Goal: Transaction & Acquisition: Purchase product/service

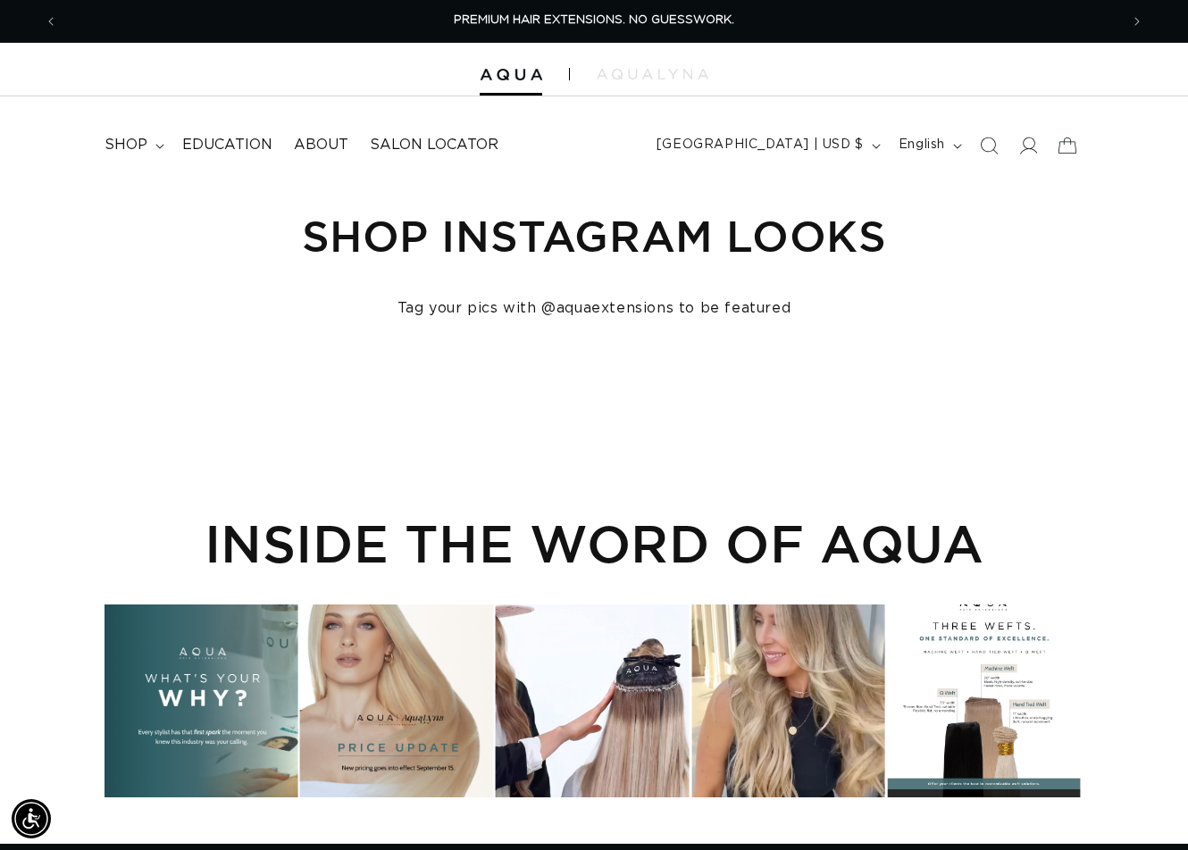
click at [987, 146] on icon "Search" at bounding box center [989, 146] width 18 height 18
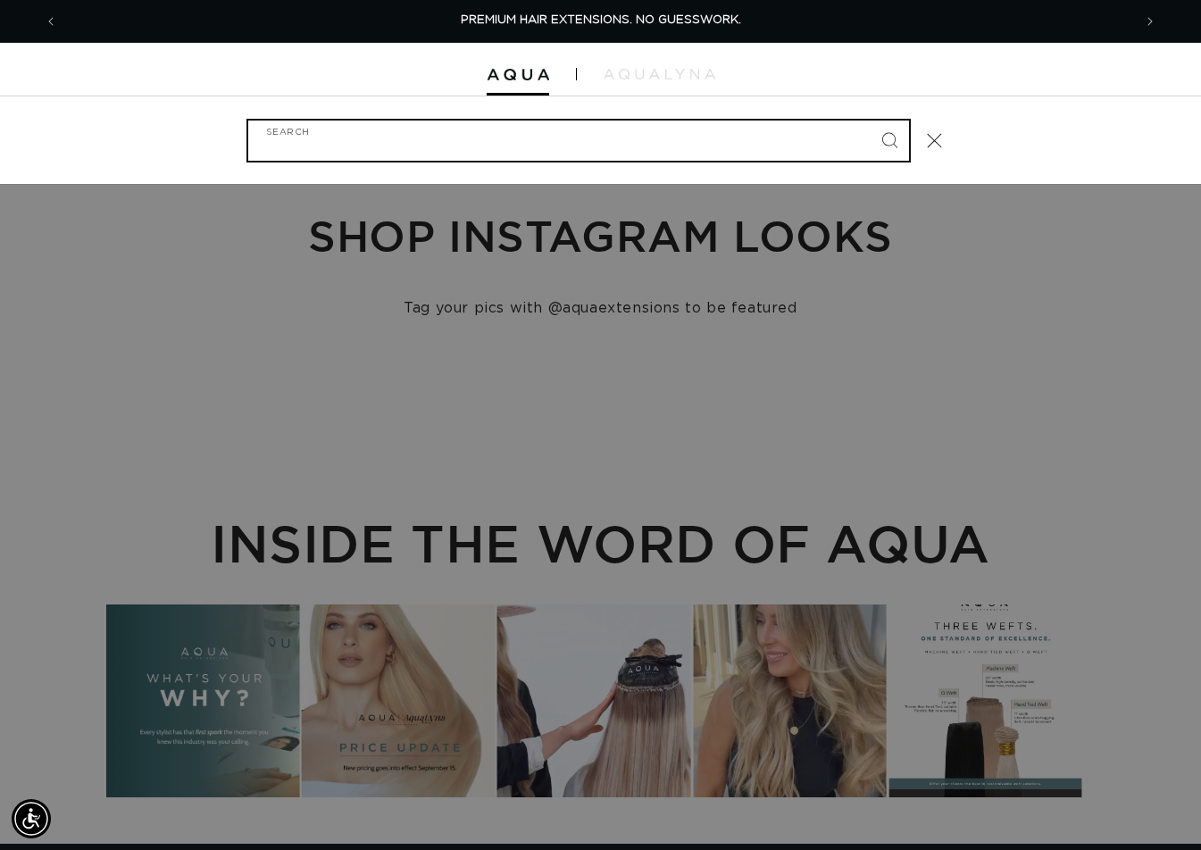
paste input "20" AURA #18/22 DUO TONE"
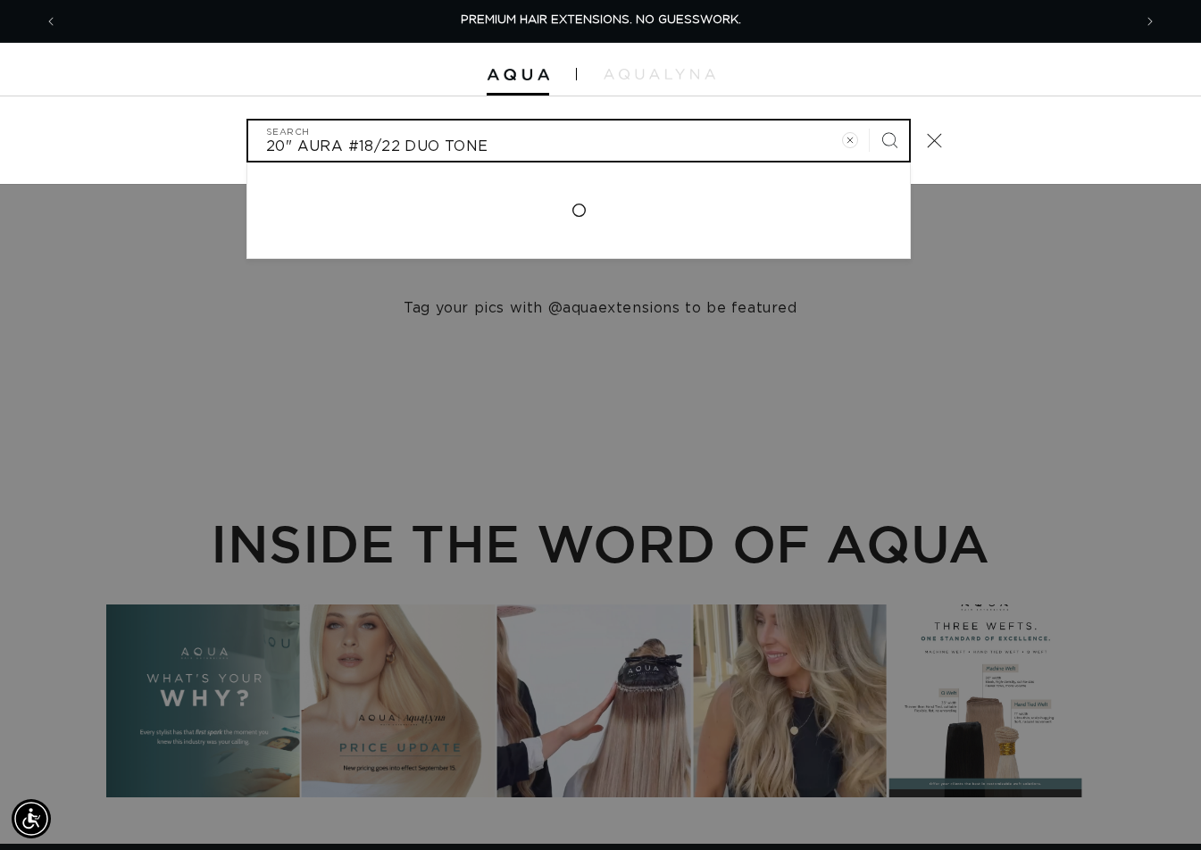
type input "20" AURA #18/22 DUO TONE"
click at [870, 121] on button "Search" at bounding box center [889, 140] width 39 height 39
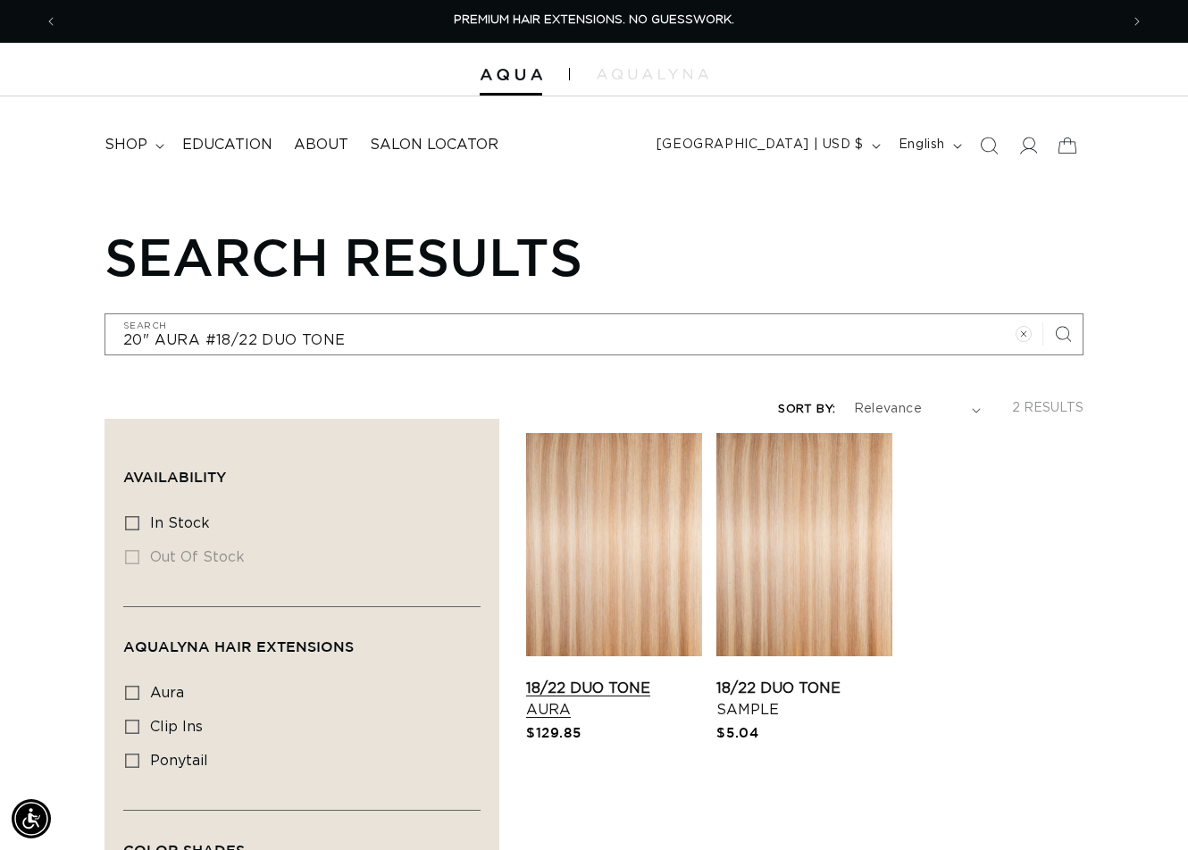
click at [643, 678] on link "18/22 Duo Tone Aura" at bounding box center [614, 699] width 176 height 43
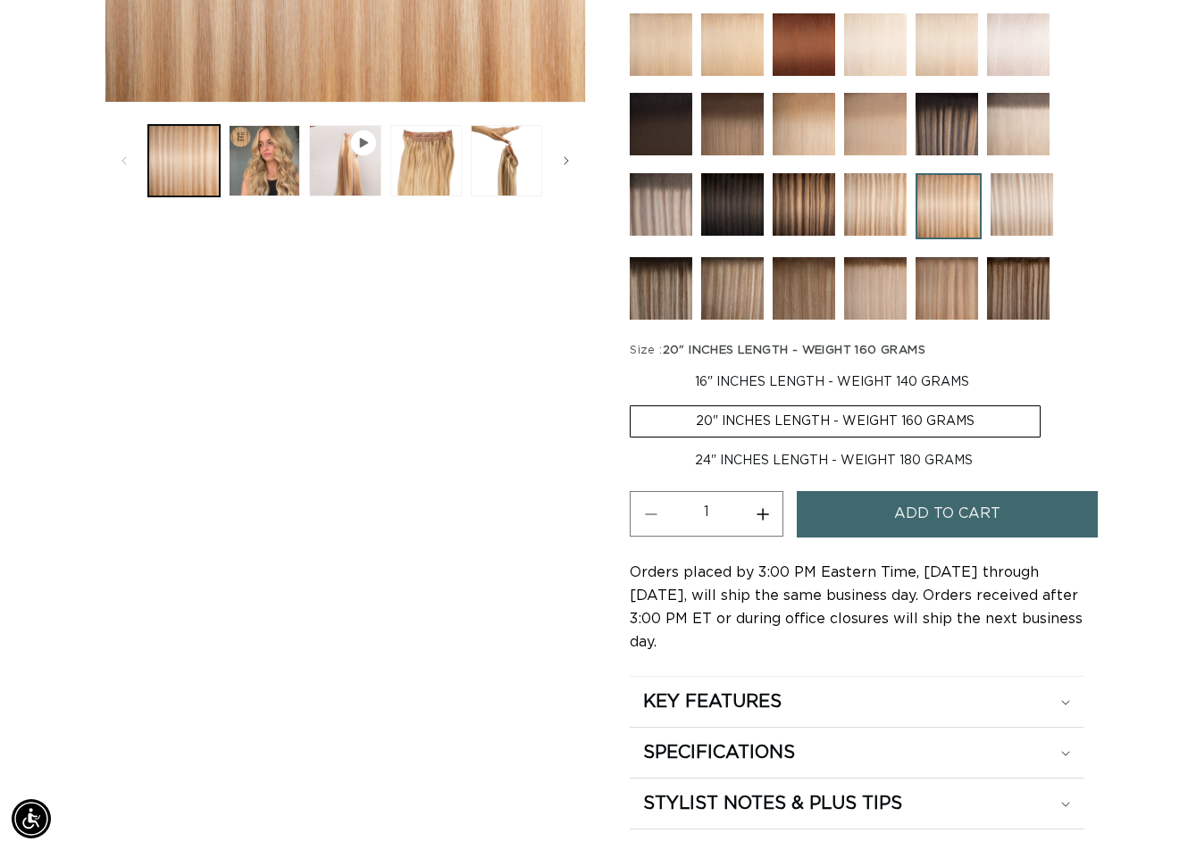
click at [945, 518] on span "Add to cart" at bounding box center [947, 514] width 106 height 46
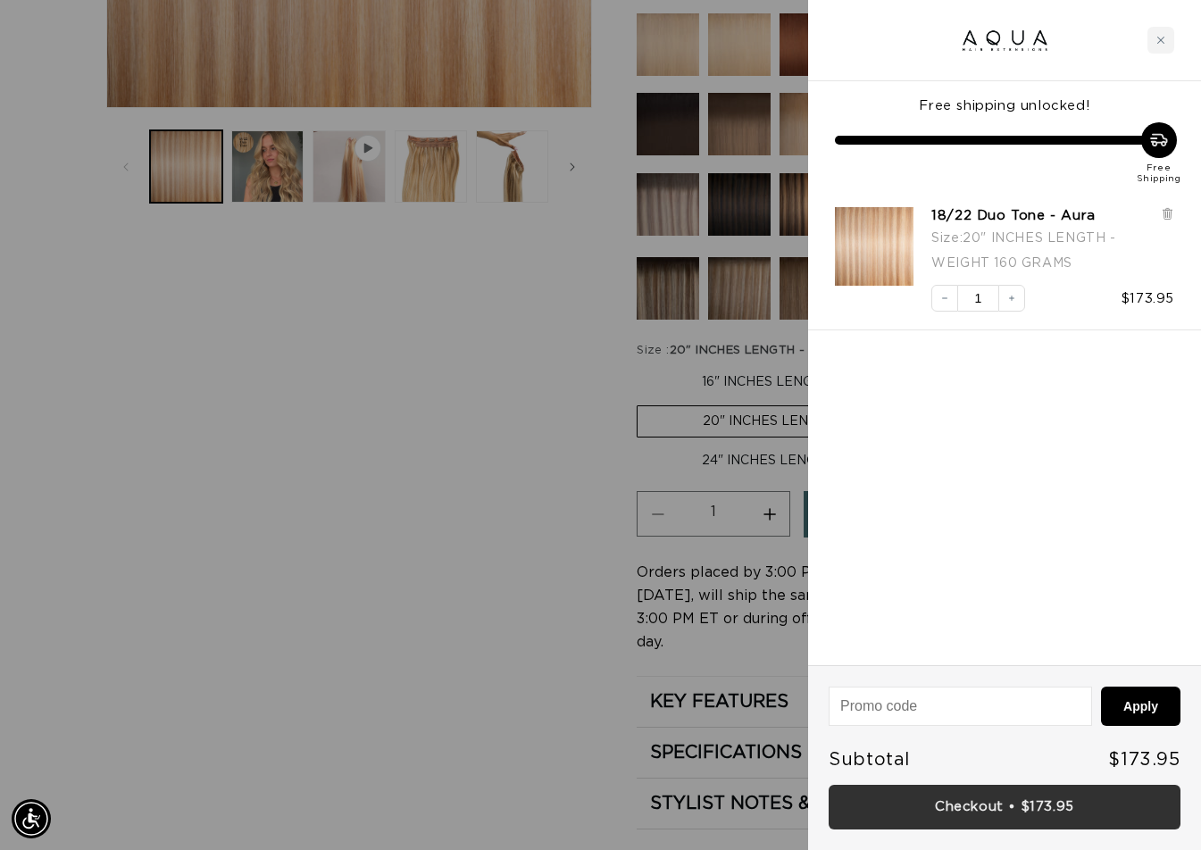
click at [1015, 810] on link "Checkout • $173.95" at bounding box center [1005, 808] width 352 height 46
